Goal: Task Accomplishment & Management: Complete application form

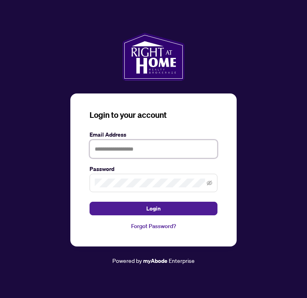
click at [138, 147] on input "text" at bounding box center [154, 149] width 128 height 18
type input "**********"
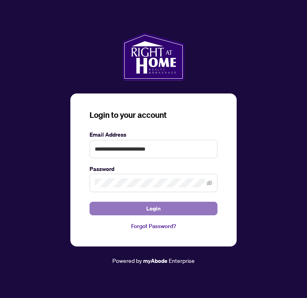
click at [170, 204] on button "Login" at bounding box center [154, 209] width 128 height 14
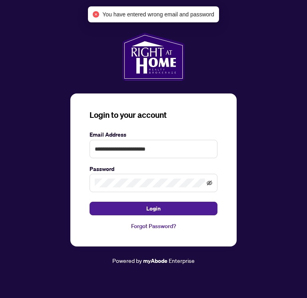
click at [210, 184] on icon "eye-invisible" at bounding box center [210, 184] width 2 height 2
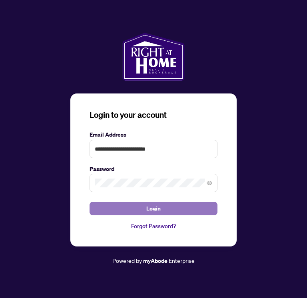
click at [150, 210] on span "Login" at bounding box center [153, 208] width 14 height 13
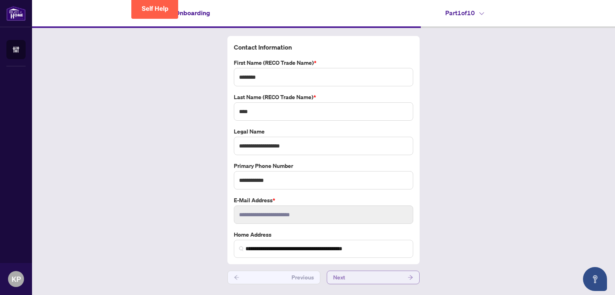
click at [307, 277] on button "Next" at bounding box center [372, 278] width 93 height 14
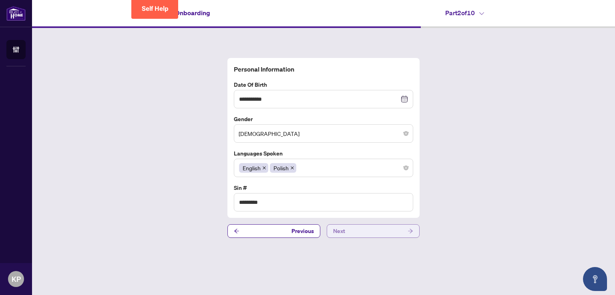
click at [307, 234] on button "Next" at bounding box center [372, 231] width 93 height 14
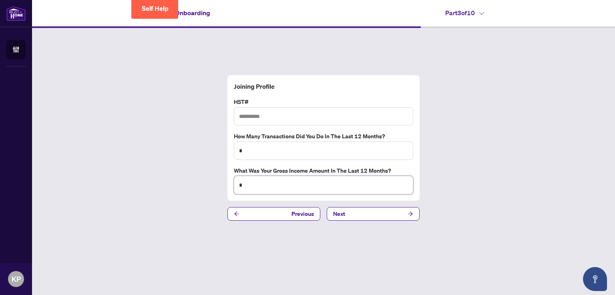
drag, startPoint x: 272, startPoint y: 185, endPoint x: 192, endPoint y: 192, distance: 80.3
click at [192, 192] on div "Joining Profile HST# How many transactions did you do in the last 12 months? * …" at bounding box center [323, 148] width 583 height 240
type input "*****"
click at [307, 280] on icon "Open asap" at bounding box center [595, 279] width 10 height 10
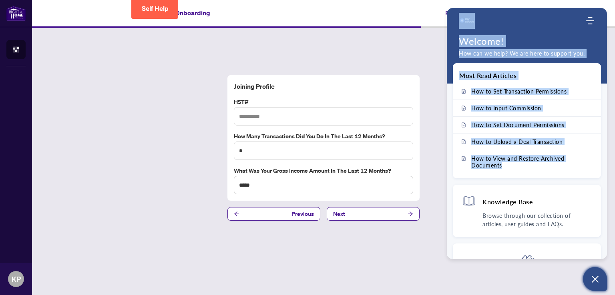
drag, startPoint x: 604, startPoint y: 162, endPoint x: 613, endPoint y: 205, distance: 44.1
click at [307, 205] on body "ACCOUNT Agent Onboarding KP [PERSON_NAME] [PERSON_NAME][EMAIL_ADDRESS][DOMAIN_N…" at bounding box center [307, 147] width 615 height 295
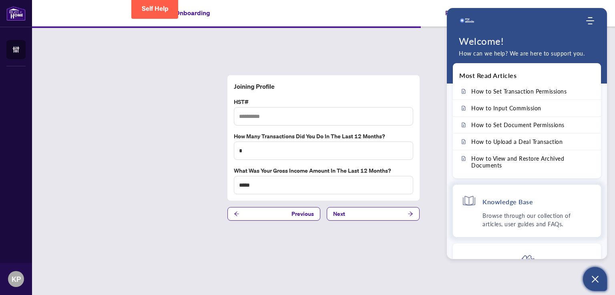
click at [307, 206] on div "Knowledge Base" at bounding box center [526, 203] width 130 height 18
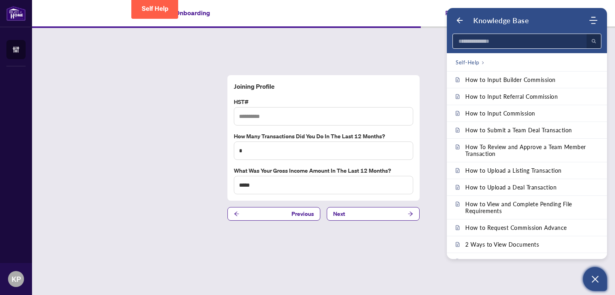
click at [307, 44] on input at bounding box center [516, 41] width 129 height 14
type input "***"
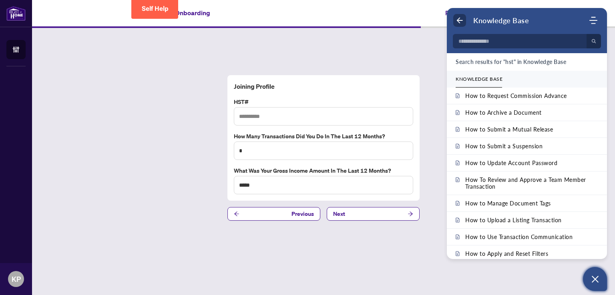
click at [307, 18] on use "Back" at bounding box center [460, 21] width 6 height 6
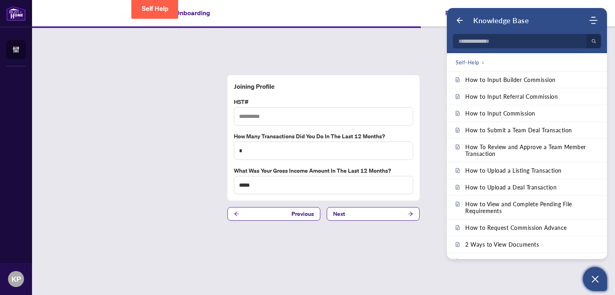
click at [307, 112] on div "Joining Profile HST# How many transactions did you do in the last 12 months? * …" at bounding box center [323, 148] width 583 height 240
click at [307, 20] on icon "Back" at bounding box center [459, 20] width 8 height 8
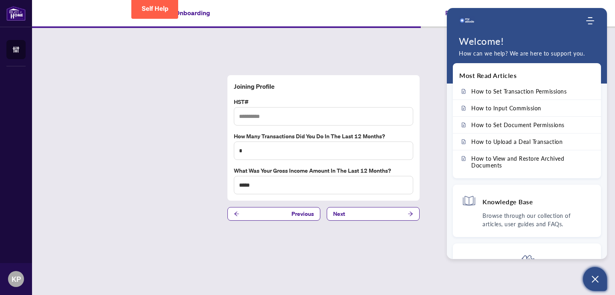
click at [307, 234] on div "Most Read Articles How to Set Transaction Permissions How to Input Commission H…" at bounding box center [526, 161] width 160 height 196
click at [307, 61] on div "Welcome! How can we help? We are here to support you." at bounding box center [526, 57] width 160 height 44
drag, startPoint x: 604, startPoint y: 65, endPoint x: 607, endPoint y: 51, distance: 14.4
click at [307, 51] on body "ACCOUNT Agent Onboarding KP [PERSON_NAME] [PERSON_NAME][EMAIL_ADDRESS][DOMAIN_N…" at bounding box center [307, 147] width 615 height 295
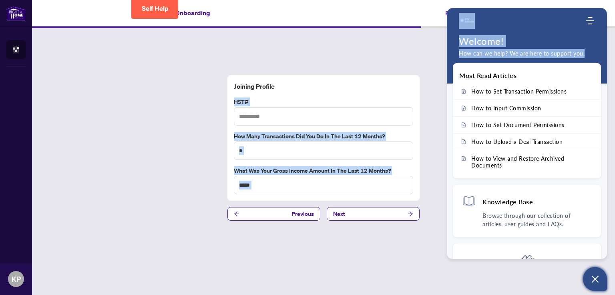
click at [307, 49] on div "Welcome! How can we help? We are here to support you." at bounding box center [526, 57] width 160 height 44
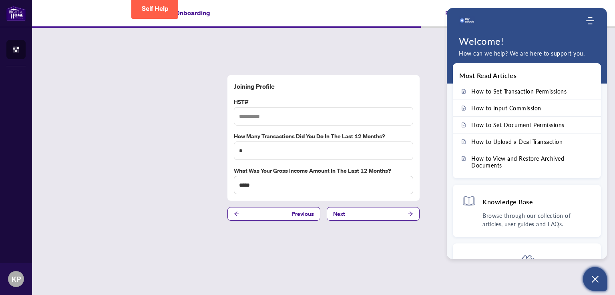
click at [307, 52] on div "Joining Profile HST# How many transactions did you do in the last 12 months? * …" at bounding box center [323, 148] width 583 height 240
click at [307, 27] on div "Home Knowledge Base Submit Ticket" at bounding box center [526, 21] width 160 height 16
click at [307, 23] on icon "Modules Menu" at bounding box center [590, 21] width 8 height 8
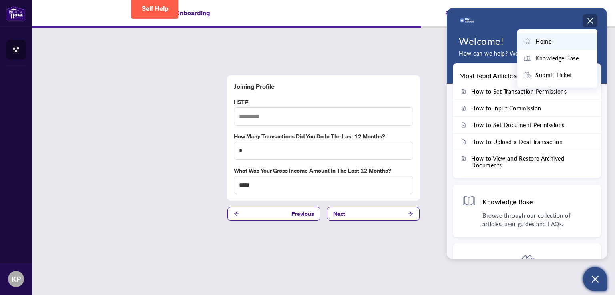
click at [307, 43] on div "Home" at bounding box center [557, 41] width 68 height 9
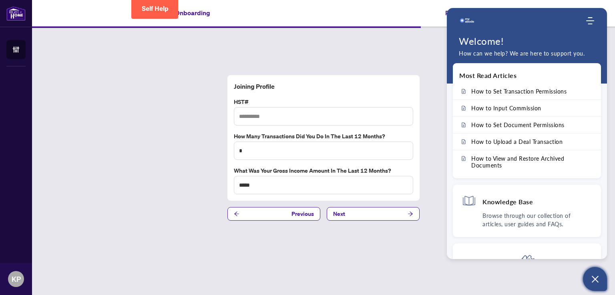
click at [307, 46] on div "Joining Profile HST# How many transactions did you do in the last 12 months? * …" at bounding box center [323, 148] width 583 height 240
click at [307, 274] on button "Open asap" at bounding box center [595, 279] width 24 height 24
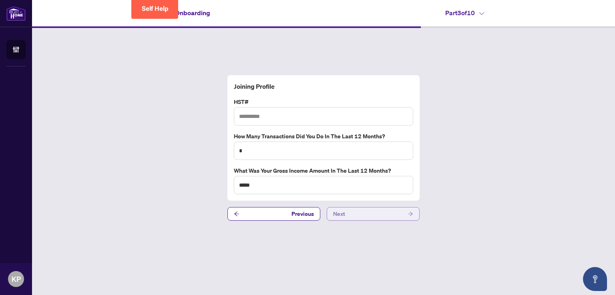
click at [307, 212] on button "Next" at bounding box center [372, 214] width 93 height 14
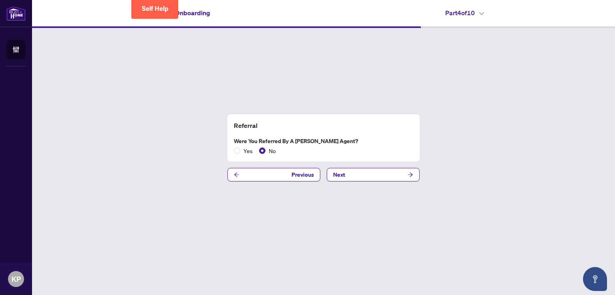
click at [307, 182] on div "Referral Were you referred by a [PERSON_NAME] Agent? Yes No Previous Next" at bounding box center [323, 148] width 583 height 240
click at [307, 176] on button "Next" at bounding box center [372, 175] width 93 height 14
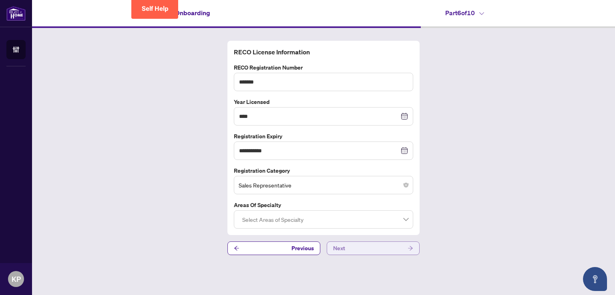
click at [307, 244] on span "Next" at bounding box center [339, 248] width 12 height 13
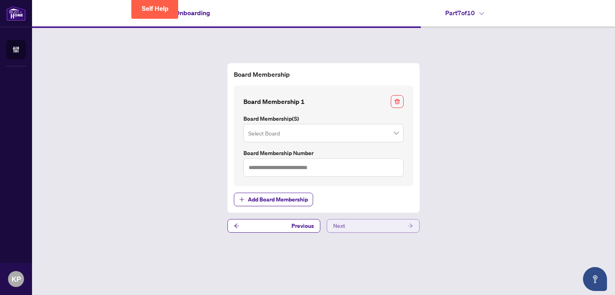
click at [307, 222] on button "Next" at bounding box center [372, 226] width 93 height 14
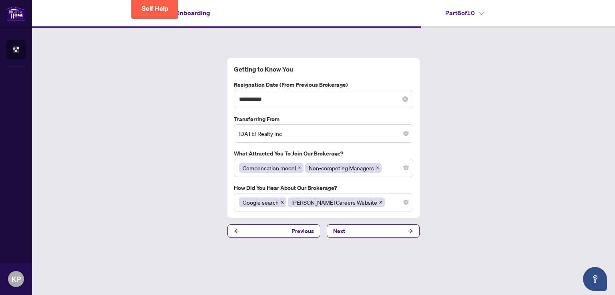
click at [307, 95] on div "**********" at bounding box center [323, 99] width 169 height 9
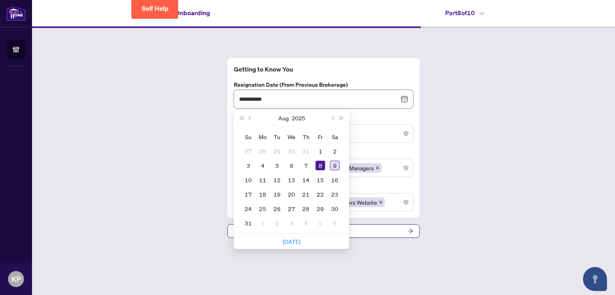
type input "**********"
click at [307, 167] on div "9" at bounding box center [335, 166] width 10 height 10
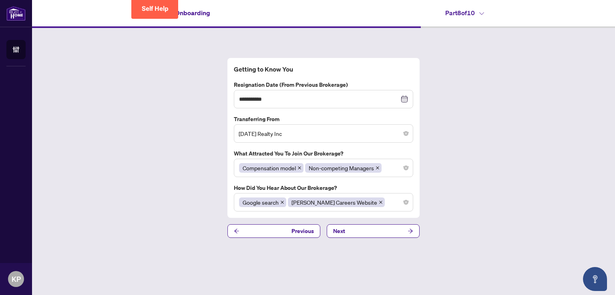
click at [307, 163] on div "**********" at bounding box center [323, 148] width 583 height 240
click at [307, 228] on button "Next" at bounding box center [372, 231] width 93 height 14
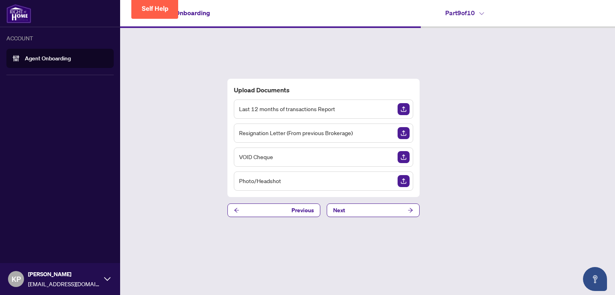
click at [8, 44] on li "ACCOUNT Agent Onboarding" at bounding box center [59, 54] width 107 height 41
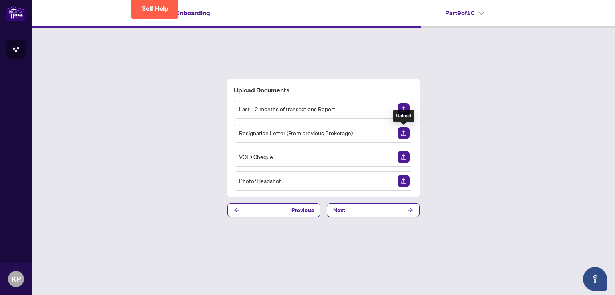
click at [307, 130] on img "Upload Document" at bounding box center [403, 133] width 12 height 12
click at [288, 211] on button "Previous" at bounding box center [273, 211] width 93 height 14
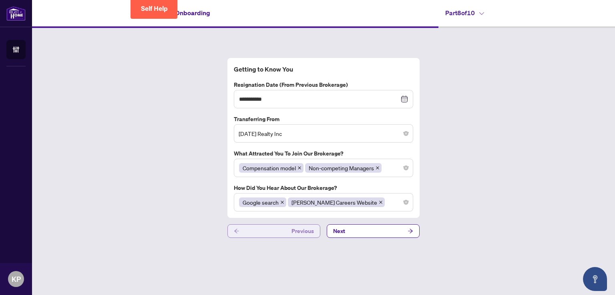
click at [274, 227] on button "Previous" at bounding box center [273, 231] width 93 height 14
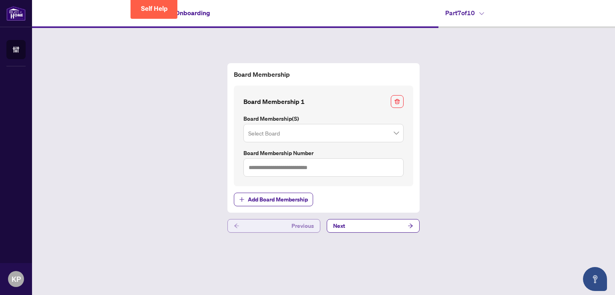
click at [275, 224] on button "Previous" at bounding box center [273, 226] width 93 height 14
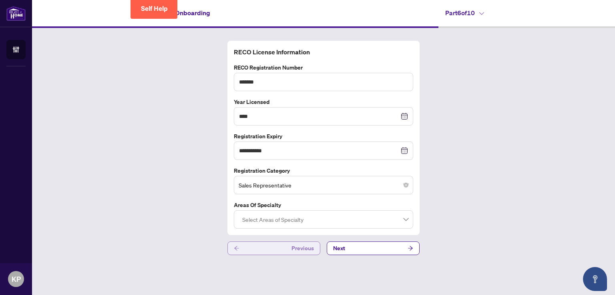
click at [268, 244] on button "Previous" at bounding box center [273, 249] width 93 height 14
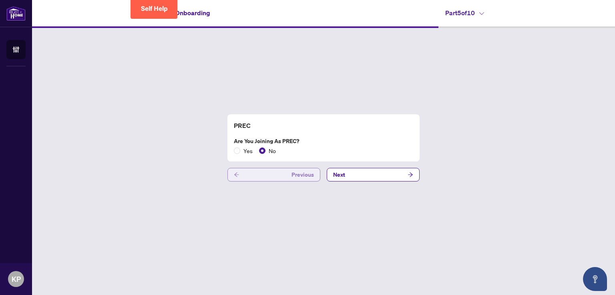
click at [258, 176] on button "Previous" at bounding box center [273, 175] width 93 height 14
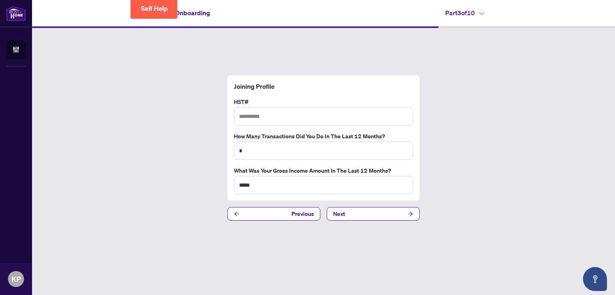
click at [256, 55] on div "Joining Profile HST# How many transactions did you do in the last 12 months? * …" at bounding box center [323, 148] width 583 height 240
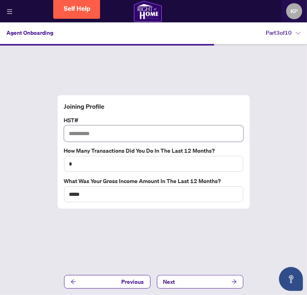
click at [165, 134] on input "text" at bounding box center [153, 134] width 179 height 16
paste input "**********"
type input "**********"
click at [267, 155] on div "**********" at bounding box center [153, 168] width 307 height 245
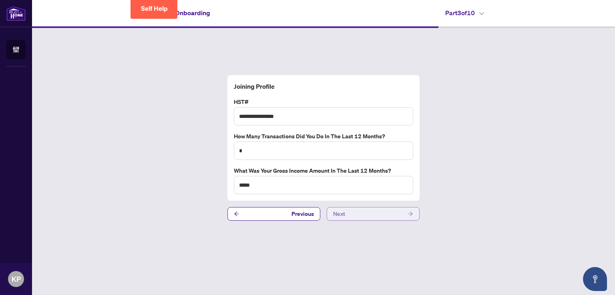
click at [307, 214] on button "Next" at bounding box center [372, 214] width 93 height 14
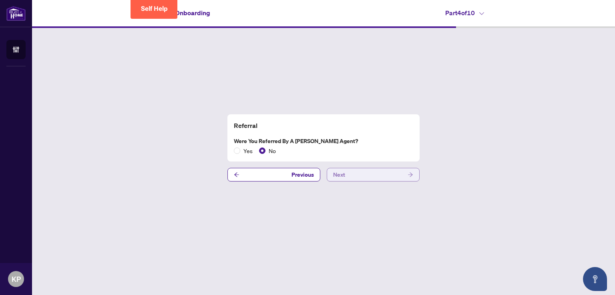
click at [307, 179] on button "Next" at bounding box center [372, 175] width 93 height 14
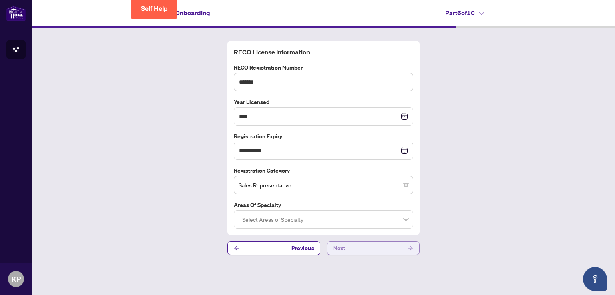
click at [307, 248] on button "Next" at bounding box center [372, 249] width 93 height 14
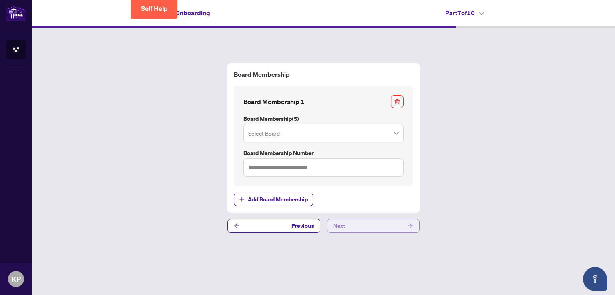
click at [307, 228] on button "Next" at bounding box center [372, 226] width 93 height 14
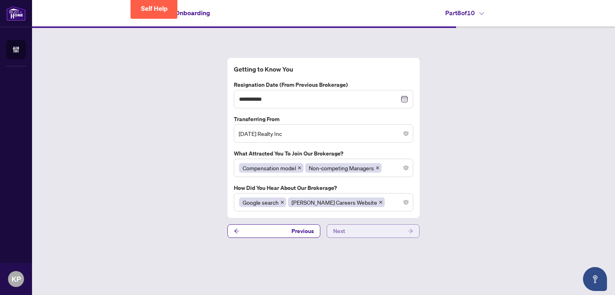
click at [307, 228] on button "Next" at bounding box center [372, 231] width 93 height 14
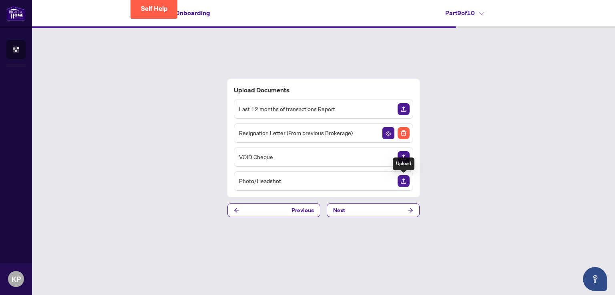
click at [307, 184] on img "Upload Document" at bounding box center [403, 181] width 12 height 12
click at [307, 207] on button "Next" at bounding box center [372, 211] width 93 height 14
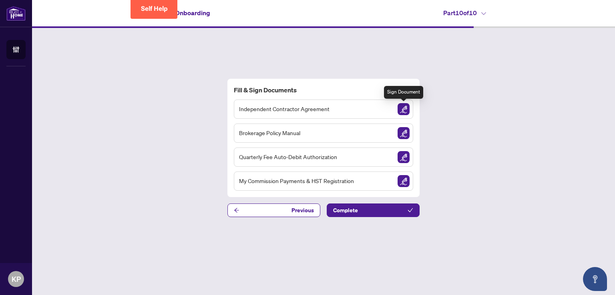
click at [307, 110] on img "Sign Document" at bounding box center [403, 109] width 12 height 12
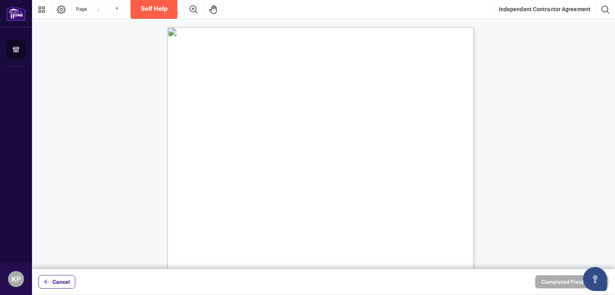
click at [276, 130] on span "is made as of" at bounding box center [262, 129] width 27 height 7
drag, startPoint x: 287, startPoint y: 128, endPoint x: 319, endPoint y: 130, distance: 31.6
click at [276, 130] on span "is made as of" at bounding box center [262, 129] width 27 height 7
click at [160, 10] on span "Self Help" at bounding box center [158, 9] width 27 height 8
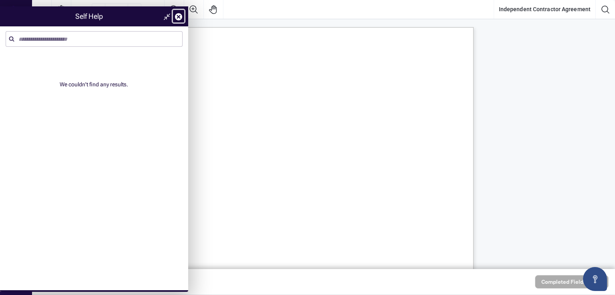
click at [177, 21] on link at bounding box center [178, 16] width 13 height 14
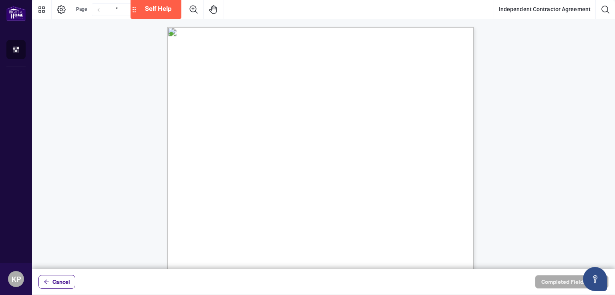
click at [307, 181] on span "residing in the City of" at bounding box center [337, 184] width 48 height 7
type input "**"
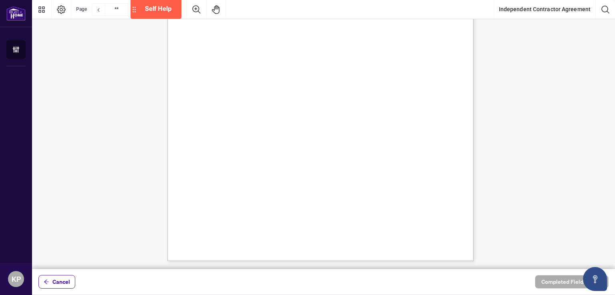
drag, startPoint x: 385, startPoint y: 70, endPoint x: 386, endPoint y: 79, distance: 9.3
click at [261, 72] on span "Broker of Record" at bounding box center [241, 72] width 39 height 8
click at [217, 84] on span "Name:" at bounding box center [211, 87] width 14 height 7
drag, startPoint x: 402, startPoint y: 86, endPoint x: 434, endPoint y: 90, distance: 32.7
click at [217, 88] on span "Name:" at bounding box center [211, 87] width 14 height 7
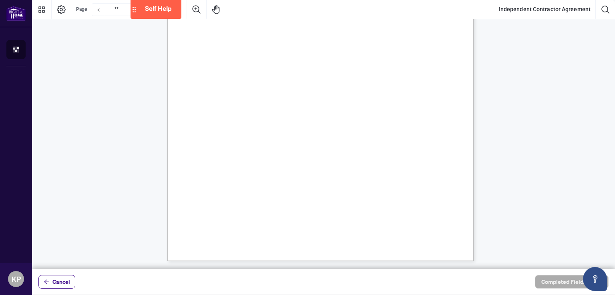
click at [307, 241] on div "IN WITNESS WHEREOF, the parties hereto, having read and understood the entire A…" at bounding box center [358, 112] width 382 height 495
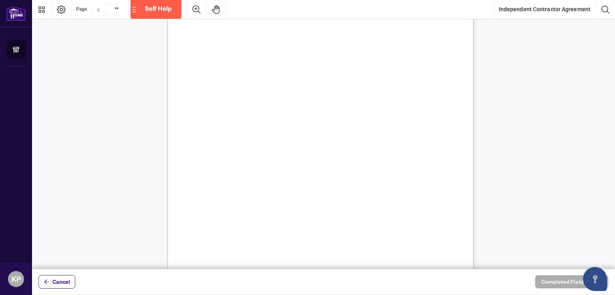
scroll to position [6110, 0]
drag, startPoint x: 347, startPoint y: 104, endPoint x: 390, endPoint y: 114, distance: 43.9
click at [307, 117] on div "IN WITNESS WHEREOF, the parties hereto, having read and understood the entire A…" at bounding box center [358, 256] width 382 height 495
drag, startPoint x: 389, startPoint y: 114, endPoint x: 404, endPoint y: 121, distance: 16.8
click at [307, 113] on div "IN WITNESS WHEREOF, the parties hereto, having read and understood the entire A…" at bounding box center [358, 256] width 382 height 495
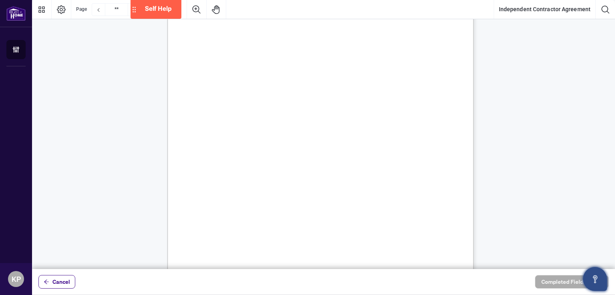
click at [307, 276] on icon "Open asap" at bounding box center [595, 279] width 10 height 10
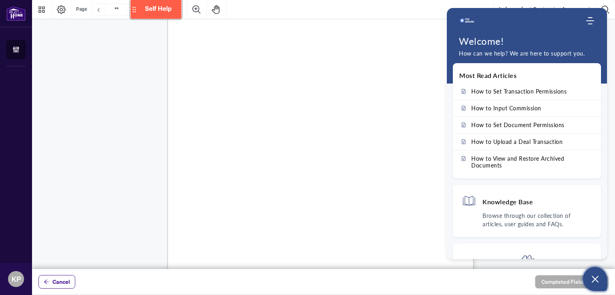
click at [160, 12] on span "Self Help" at bounding box center [158, 9] width 27 height 8
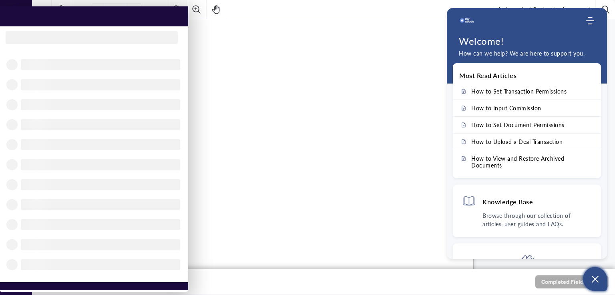
scroll to position [0, 0]
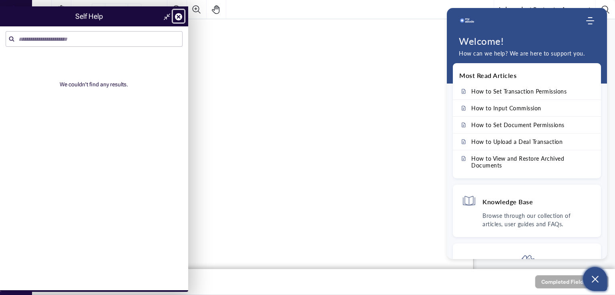
drag, startPoint x: 176, startPoint y: 20, endPoint x: 192, endPoint y: 25, distance: 16.4
click at [176, 20] on icon at bounding box center [178, 16] width 7 height 7
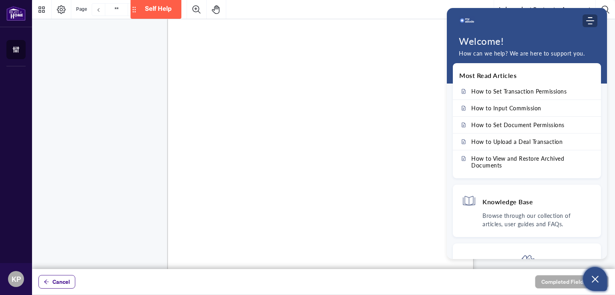
click at [307, 18] on use "Modules Menu" at bounding box center [590, 20] width 8 height 7
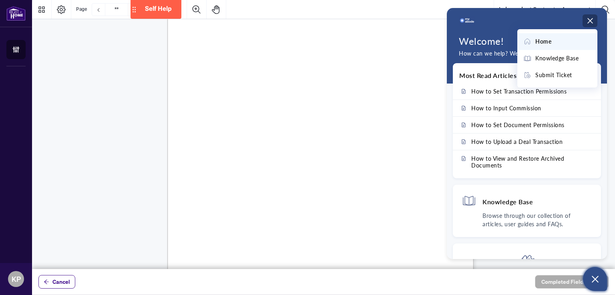
click at [307, 22] on icon "Modules Menu" at bounding box center [590, 21] width 8 height 8
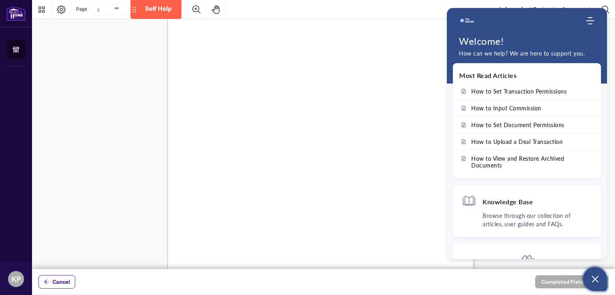
click at [55, 13] on button "Page Layout" at bounding box center [61, 9] width 19 height 19
click at [40, 7] on icon "Thumbnails" at bounding box center [41, 9] width 6 height 6
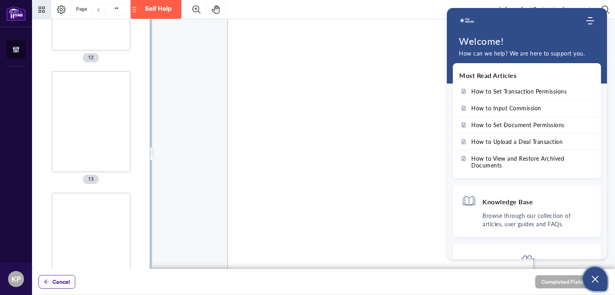
scroll to position [1706, 0]
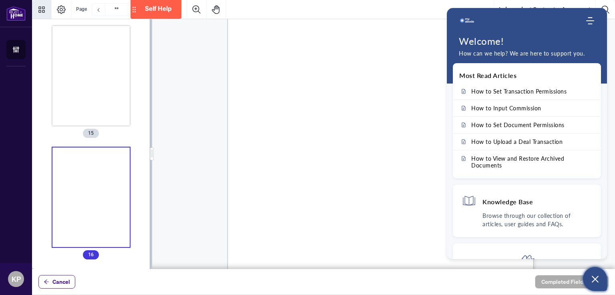
click at [40, 7] on icon "Thumbnails" at bounding box center [41, 9] width 6 height 6
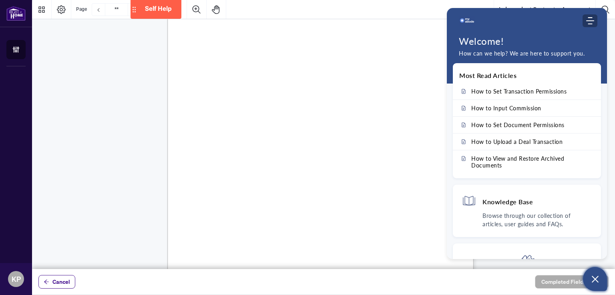
click at [307, 20] on icon "Modules Menu" at bounding box center [590, 21] width 8 height 8
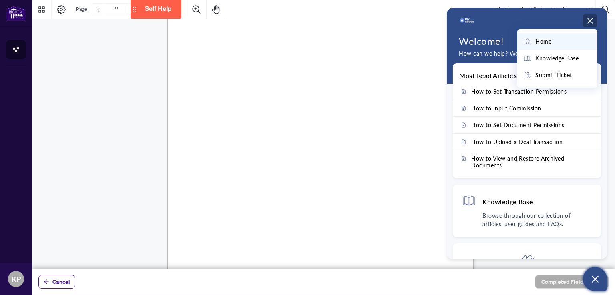
drag, startPoint x: 64, startPoint y: 284, endPoint x: 79, endPoint y: 268, distance: 22.4
click at [63, 284] on span "Cancel" at bounding box center [61, 282] width 18 height 13
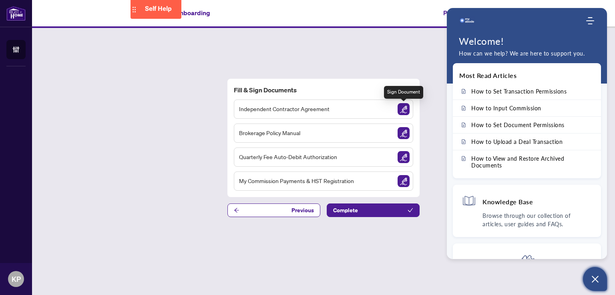
click at [307, 112] on img "Sign Document" at bounding box center [403, 109] width 12 height 12
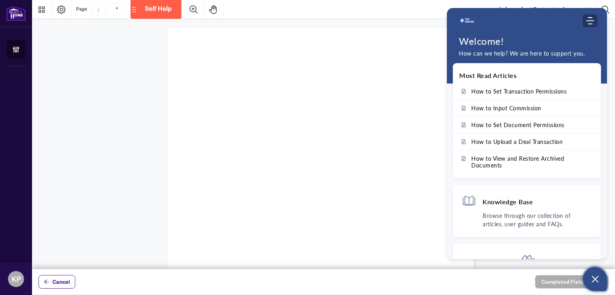
click at [307, 23] on icon "Modules Menu" at bounding box center [590, 21] width 8 height 8
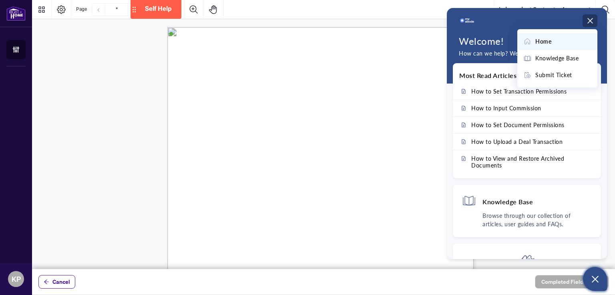
click at [307, 22] on div "Home Knowledge Base Submit Ticket" at bounding box center [526, 21] width 160 height 16
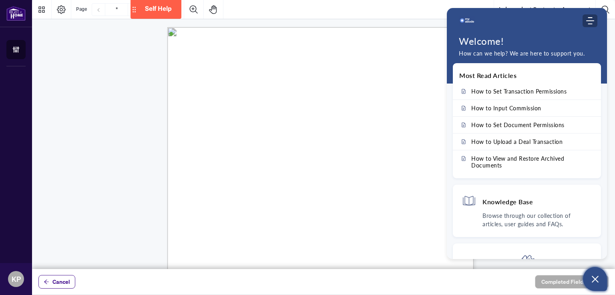
click at [307, 22] on icon "Modules Menu" at bounding box center [590, 21] width 8 height 8
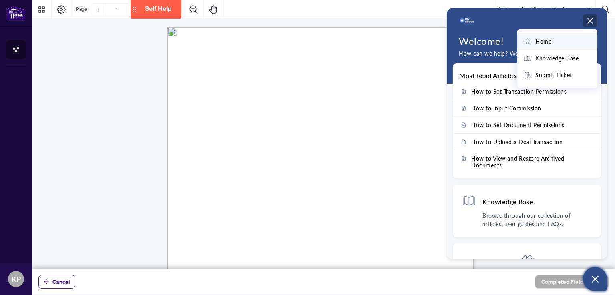
click at [307, 280] on icon "Open asap" at bounding box center [594, 279] width 7 height 7
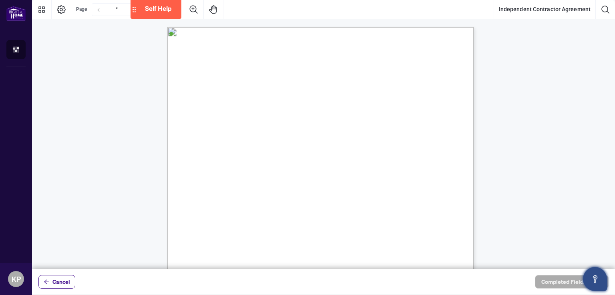
click at [307, 71] on div "INDEPENDENT CONTRACTOR AGREEMENT THIS AGREEMENT is made as of (the “Effective D…" at bounding box center [358, 274] width 382 height 495
click at [69, 12] on button "Page Layout" at bounding box center [61, 9] width 19 height 19
click at [192, 8] on icon "Zoom In" at bounding box center [194, 9] width 8 height 8
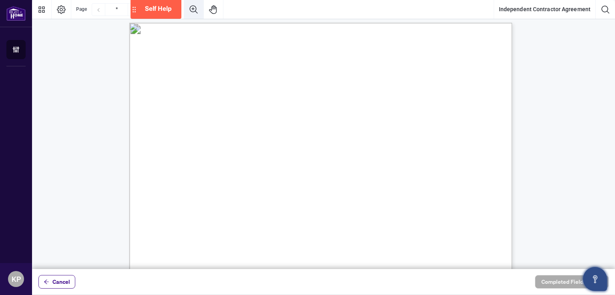
click at [192, 8] on icon "Zoom In" at bounding box center [194, 9] width 8 height 8
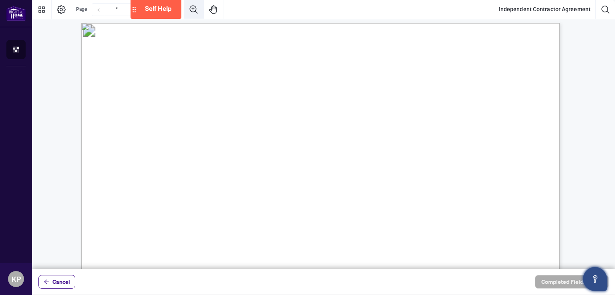
scroll to position [10, 0]
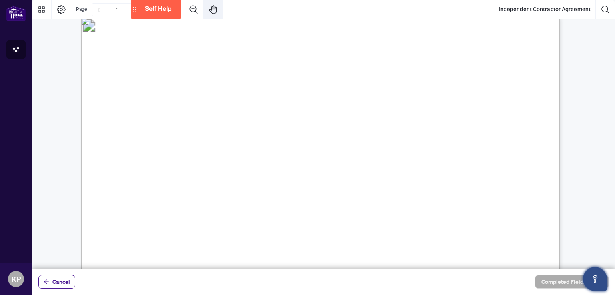
click at [210, 12] on icon "Pan Mode" at bounding box center [213, 10] width 10 height 10
drag, startPoint x: 245, startPoint y: 96, endPoint x: 275, endPoint y: 176, distance: 86.3
click at [48, 8] on button "Thumbnails" at bounding box center [41, 9] width 19 height 19
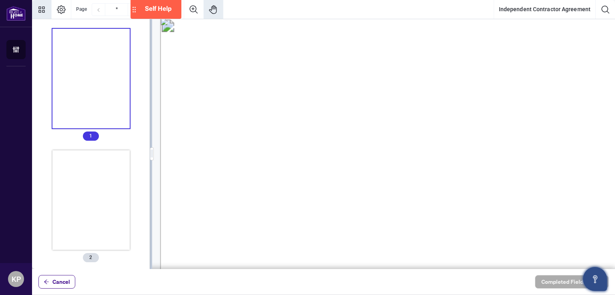
click at [48, 8] on button "Thumbnails" at bounding box center [41, 9] width 19 height 19
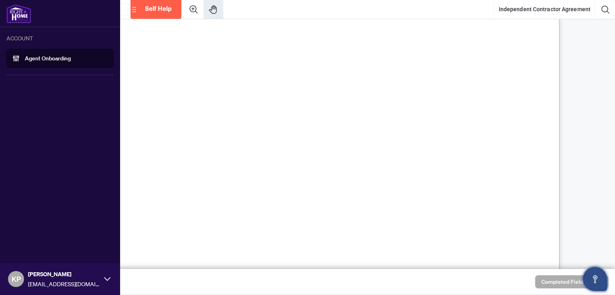
click at [15, 13] on img at bounding box center [18, 13] width 25 height 19
